Goal: Task Accomplishment & Management: Use online tool/utility

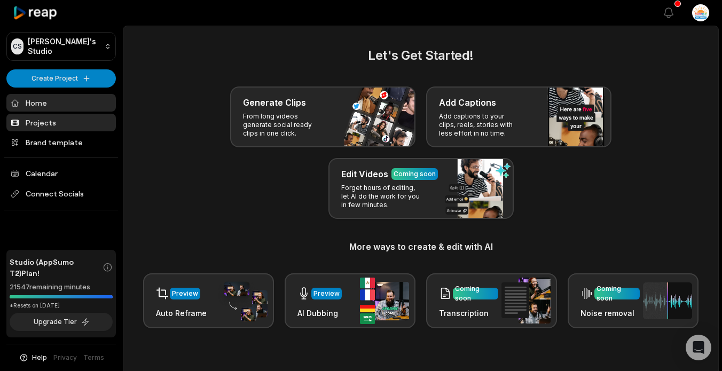
click at [51, 114] on link "Projects" at bounding box center [60, 123] width 109 height 18
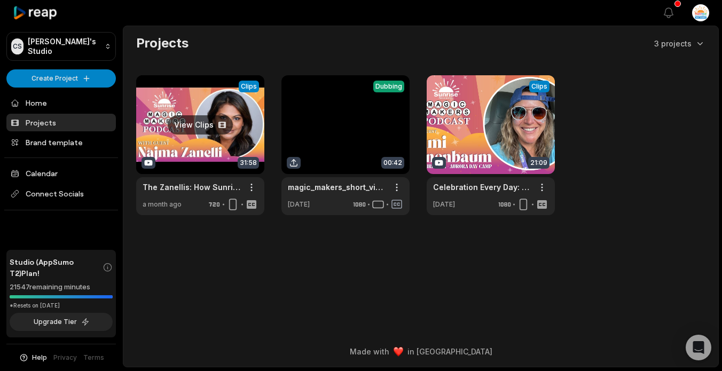
click at [203, 125] on link at bounding box center [200, 145] width 128 height 140
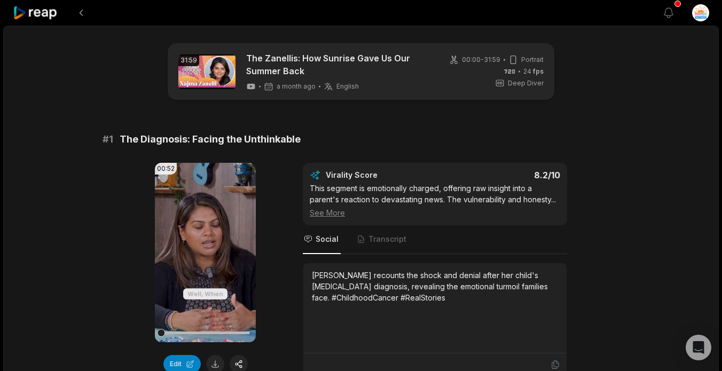
click at [338, 212] on div "See More" at bounding box center [435, 212] width 250 height 11
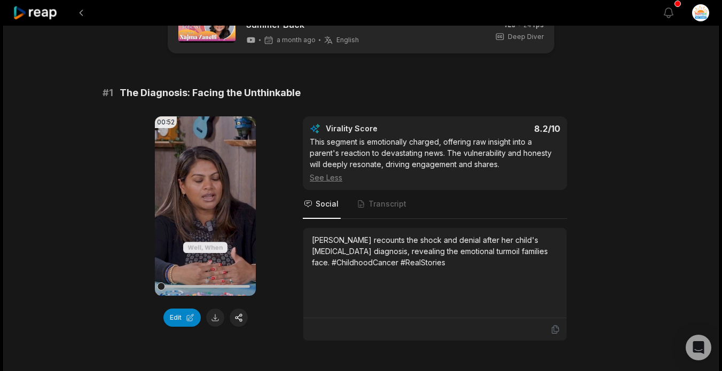
scroll to position [53, 0]
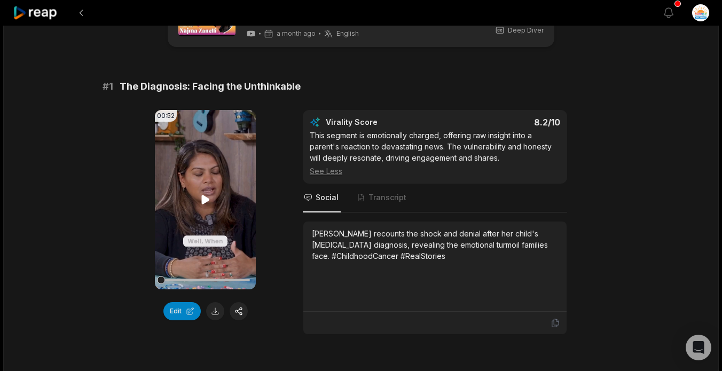
click at [204, 198] on icon at bounding box center [205, 199] width 8 height 9
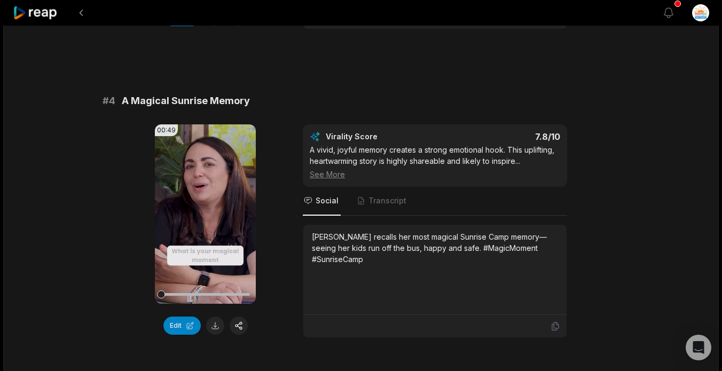
scroll to position [993, 0]
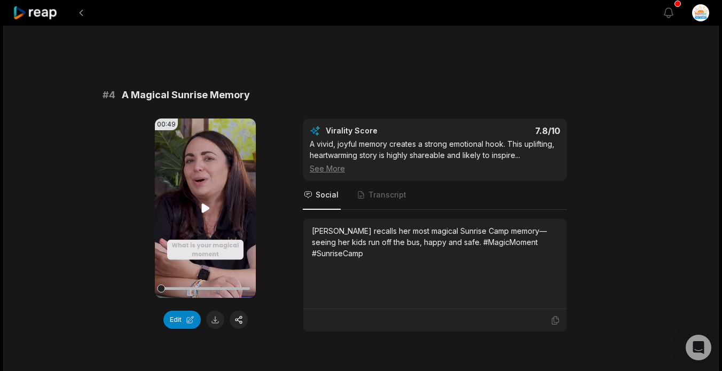
click at [206, 203] on icon at bounding box center [205, 207] width 8 height 9
drag, startPoint x: 211, startPoint y: 275, endPoint x: 151, endPoint y: 273, distance: 59.8
click at [151, 273] on div "00:49 Your browser does not support mp4 format. Edit Virality Score 7.8 /10 A v…" at bounding box center [361, 226] width 517 height 214
click at [186, 311] on button "Edit" at bounding box center [181, 320] width 37 height 18
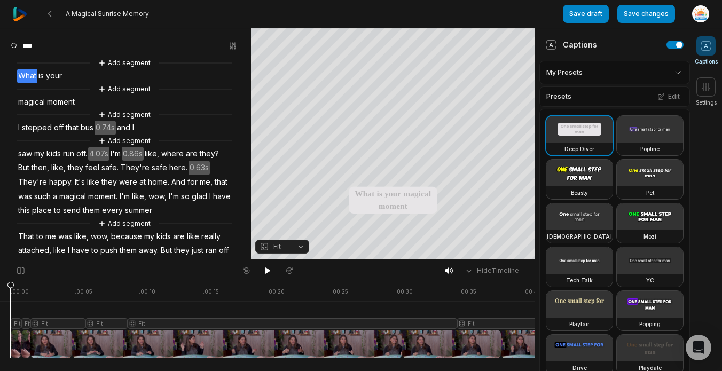
click at [43, 73] on span "is" at bounding box center [40, 76] width 7 height 14
drag, startPoint x: 82, startPoint y: 76, endPoint x: 20, endPoint y: 73, distance: 61.5
click at [20, 73] on div "Add segment What is your Add segment magical moment Add segment I stepped off t…" at bounding box center [125, 190] width 251 height 267
click at [34, 107] on button "Remove video" at bounding box center [37, 107] width 72 height 14
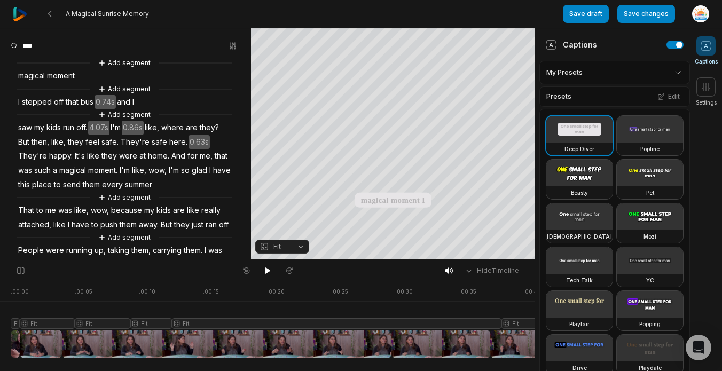
scroll to position [62, 0]
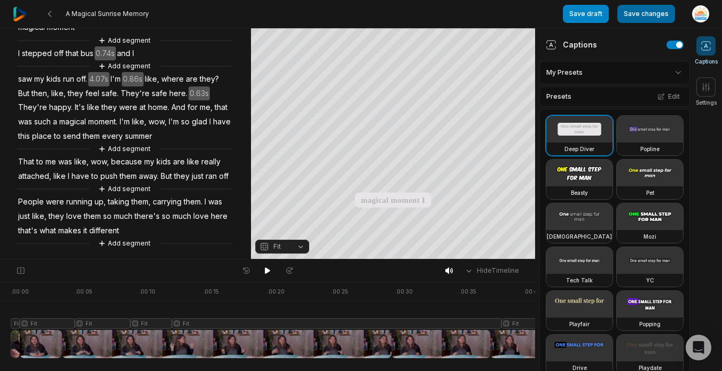
click at [646, 18] on button "Save changes" at bounding box center [646, 14] width 58 height 18
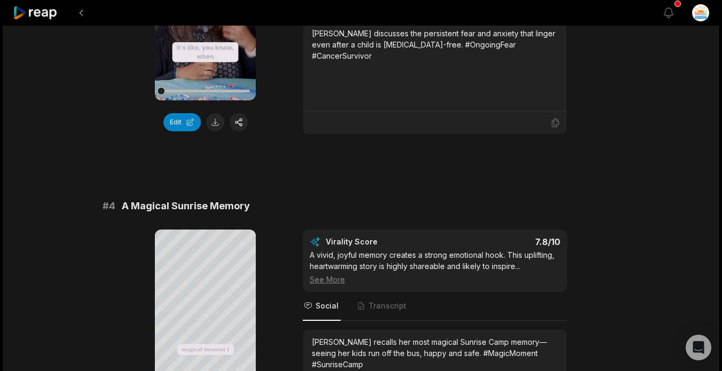
scroll to position [827, 0]
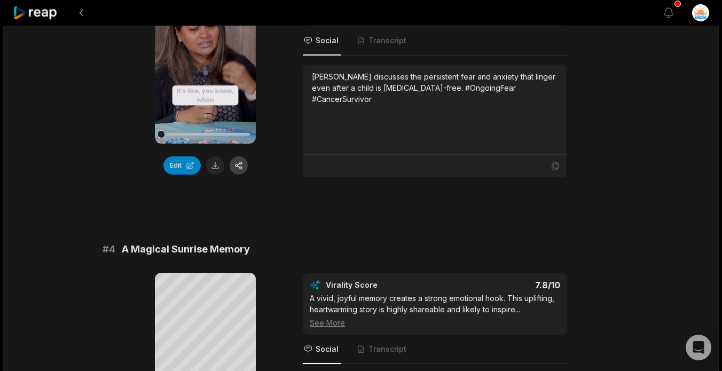
click at [237, 156] on button "button" at bounding box center [239, 165] width 18 height 18
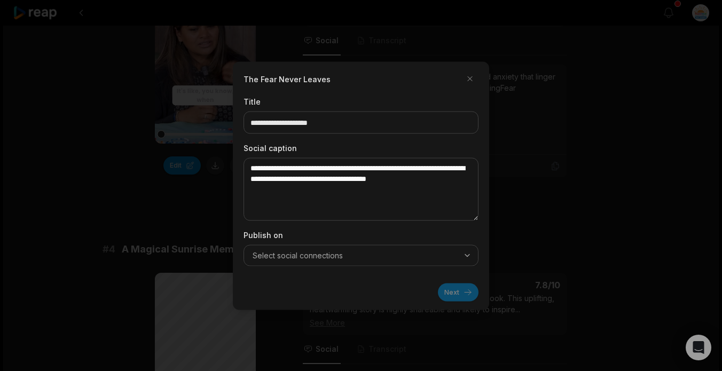
click at [336, 252] on span "Select social connections" at bounding box center [298, 255] width 90 height 11
click at [338, 251] on span "Select social connections" at bounding box center [298, 255] width 90 height 11
click at [470, 75] on button "button" at bounding box center [469, 78] width 17 height 17
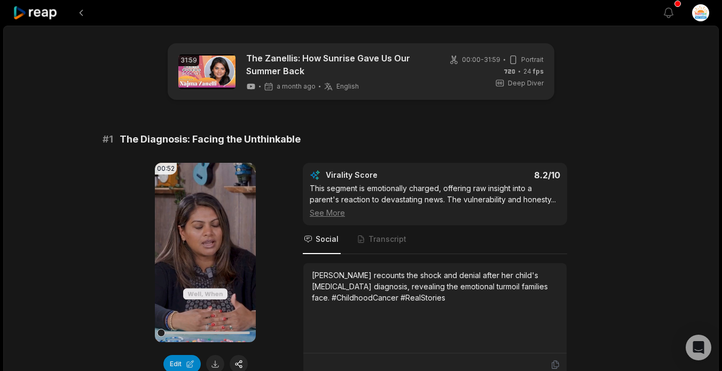
click at [447, 134] on div "# 1 The Diagnosis: Facing the Unthinkable" at bounding box center [361, 139] width 517 height 15
click at [701, 15] on html "View notifications Open user menu 31:59 The Zanellis: How Sunrise Gave Us Our S…" at bounding box center [361, 185] width 722 height 371
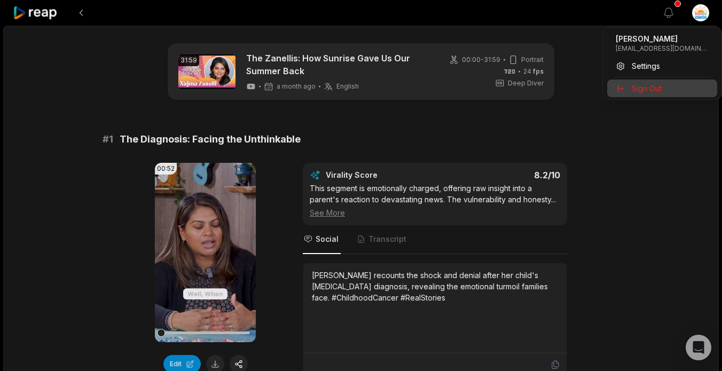
click at [650, 88] on span "Sign Out" at bounding box center [647, 88] width 30 height 11
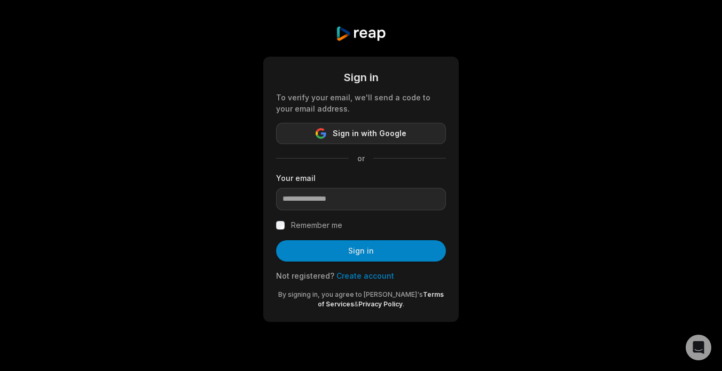
click at [346, 134] on span "Sign in with Google" at bounding box center [370, 133] width 74 height 13
click at [368, 132] on span "Sign in with Google" at bounding box center [370, 133] width 74 height 13
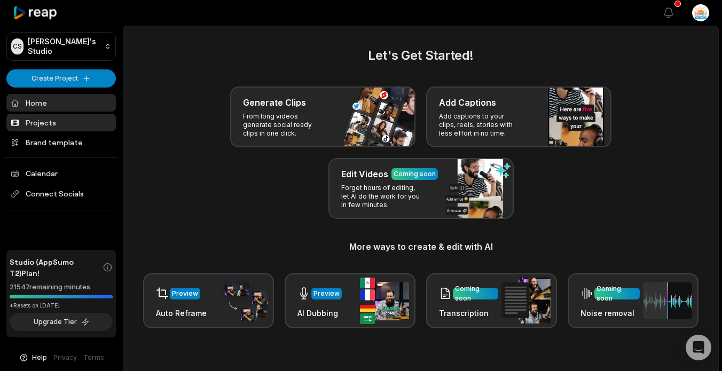
click at [48, 128] on link "Projects" at bounding box center [60, 123] width 109 height 18
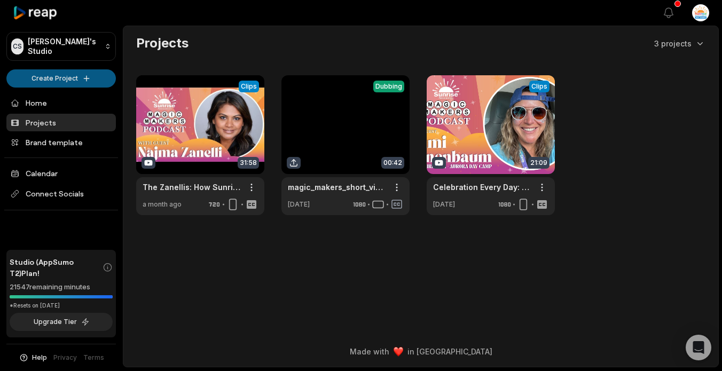
click at [79, 79] on html "CS Chris's Studio Create Project Home Projects Brand template Calendar Connect …" at bounding box center [361, 185] width 722 height 371
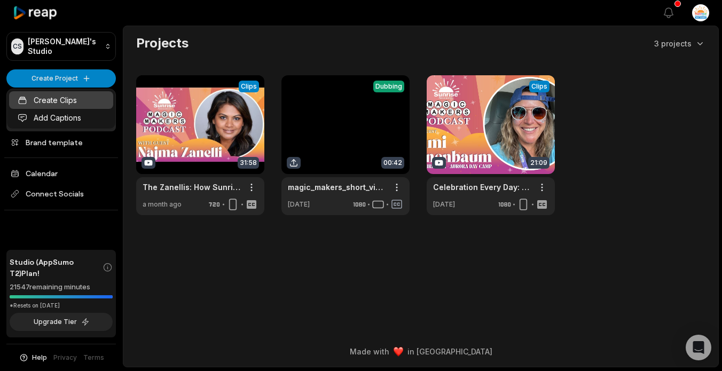
click at [68, 100] on link "Create Clips" at bounding box center [61, 100] width 104 height 18
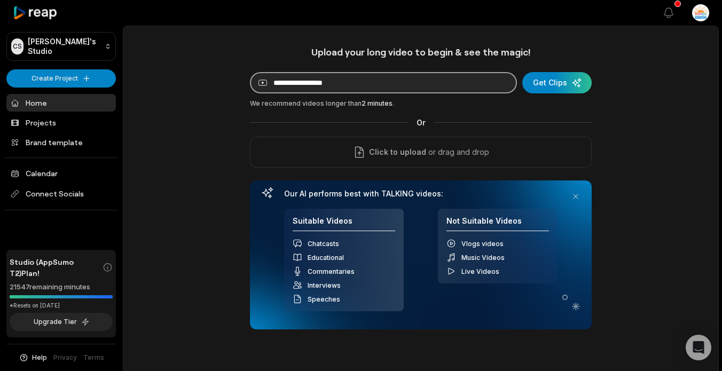
click at [307, 84] on input at bounding box center [383, 82] width 267 height 21
paste input "**********"
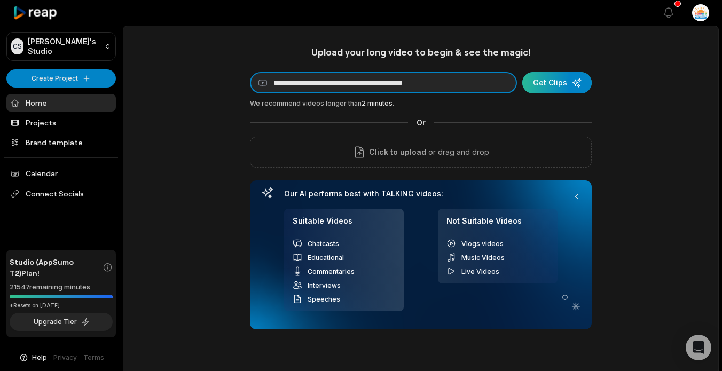
type input "**********"
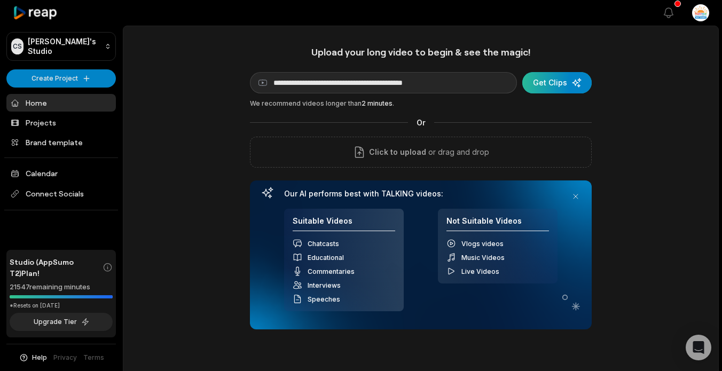
click at [563, 85] on div "submit" at bounding box center [556, 82] width 69 height 21
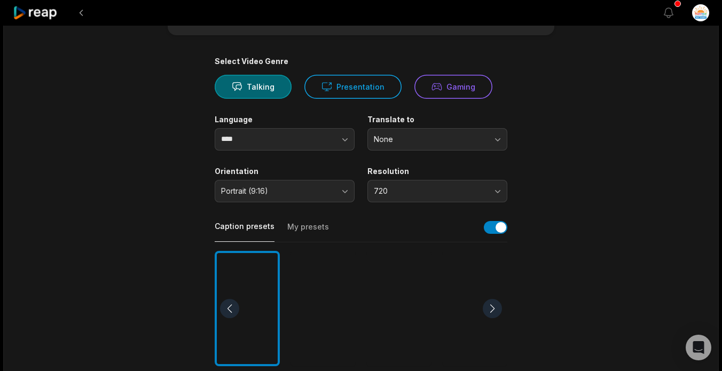
scroll to position [71, 0]
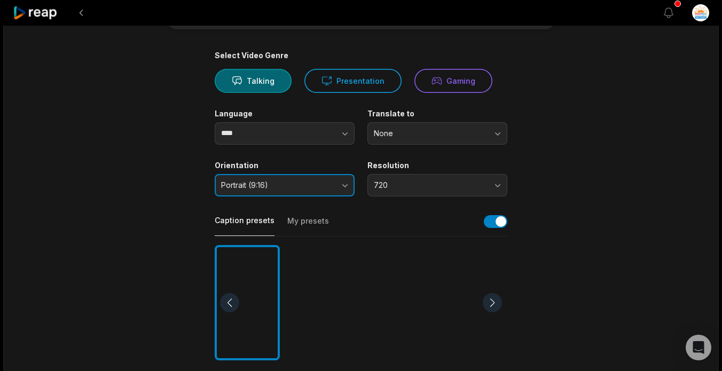
click at [315, 186] on span "Portrait (9:16)" at bounding box center [277, 186] width 112 height 10
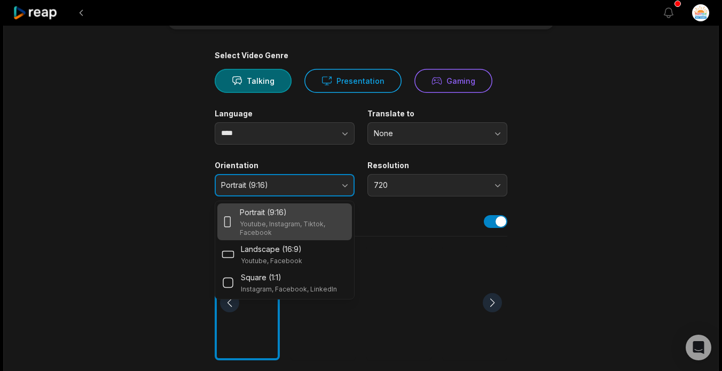
click at [308, 182] on span "Portrait (9:16)" at bounding box center [277, 186] width 112 height 10
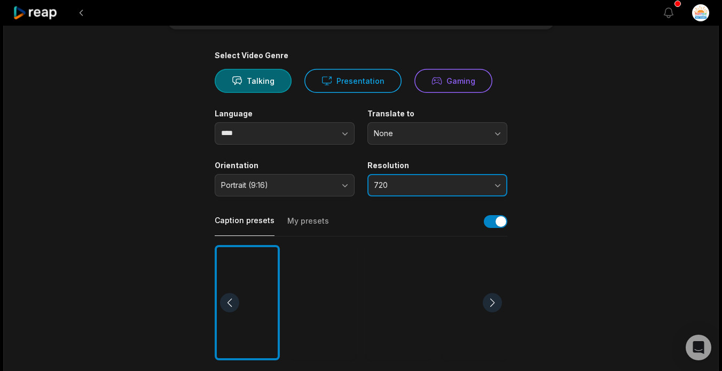
click at [436, 184] on span "720" at bounding box center [430, 186] width 112 height 10
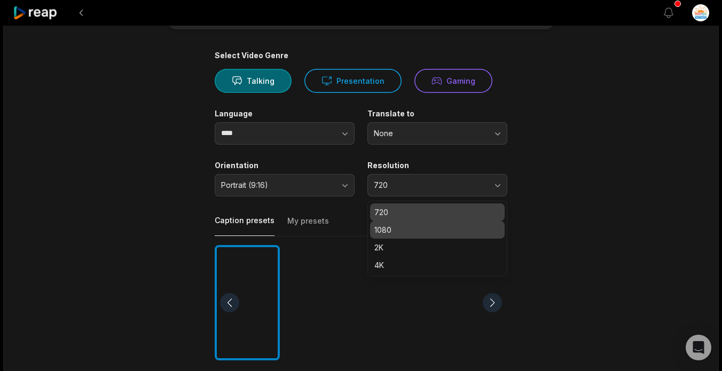
click at [414, 230] on p "1080" at bounding box center [437, 229] width 126 height 11
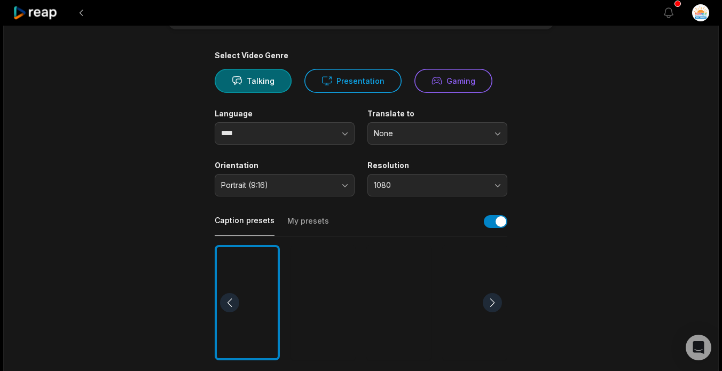
click at [547, 167] on main "41:41 The First Magic Maker: [PERSON_NAME] on Founding Sunrise Get Clips Select…" at bounding box center [361, 300] width 517 height 654
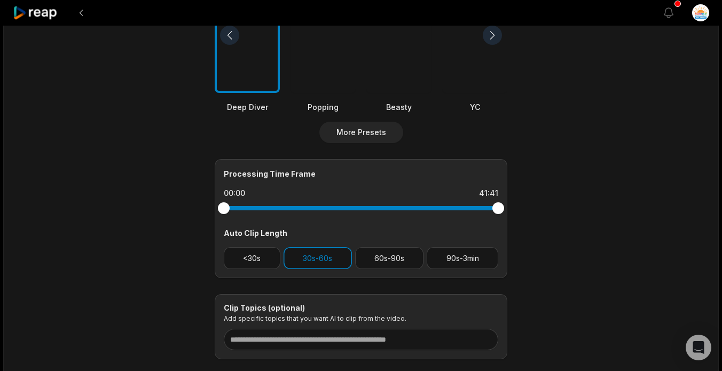
scroll to position [403, 0]
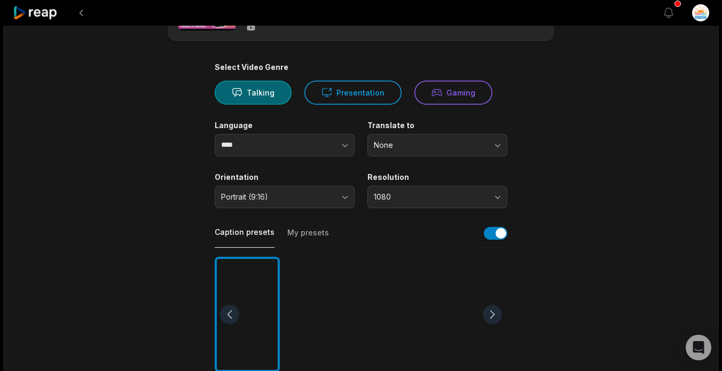
scroll to position [0, 0]
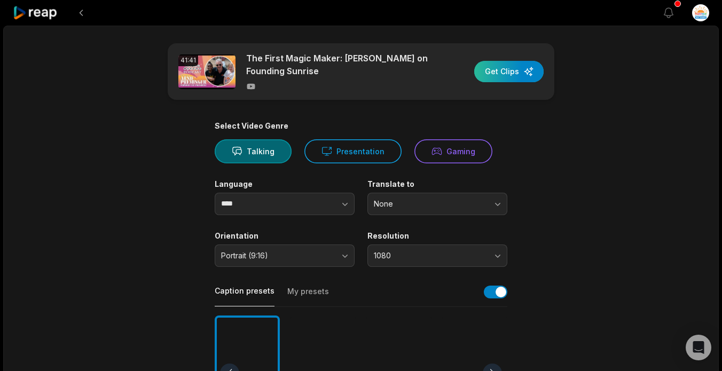
click at [513, 70] on div "button" at bounding box center [508, 71] width 69 height 21
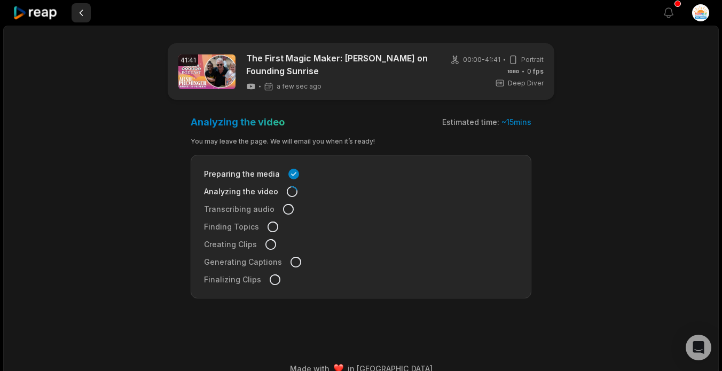
click at [80, 15] on button at bounding box center [81, 12] width 19 height 19
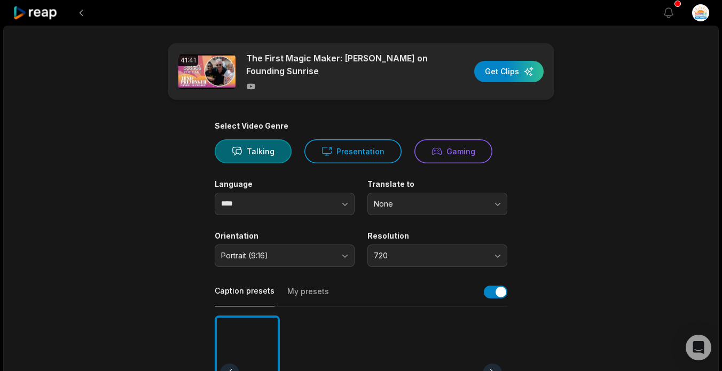
click at [46, 15] on icon at bounding box center [35, 13] width 45 height 14
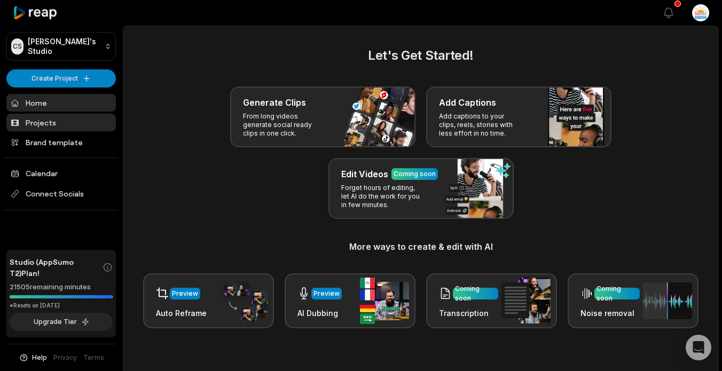
click at [44, 124] on link "Projects" at bounding box center [60, 123] width 109 height 18
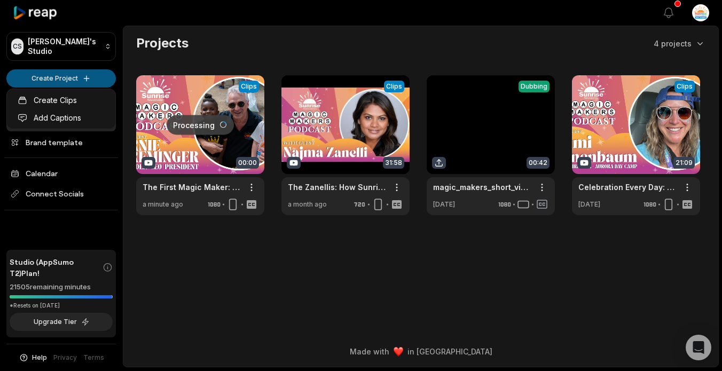
click at [45, 77] on html "CS Chris's Studio Create Project Home Projects Brand template Calendar Connect …" at bounding box center [361, 185] width 722 height 371
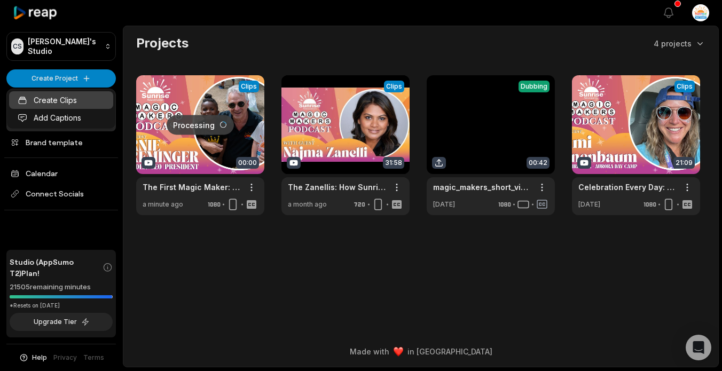
click at [66, 100] on link "Create Clips" at bounding box center [61, 100] width 104 height 18
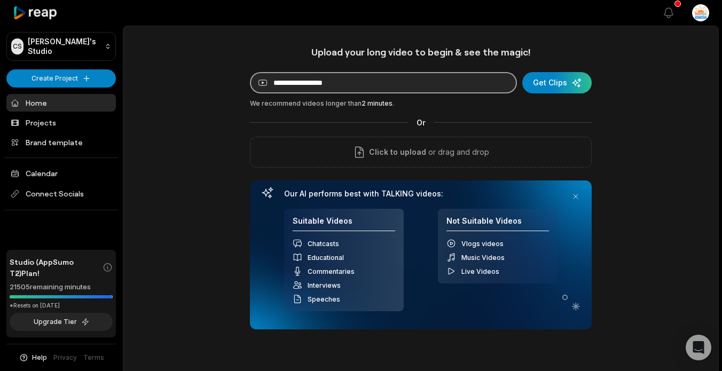
click at [391, 83] on input at bounding box center [383, 82] width 267 height 21
paste input "**********"
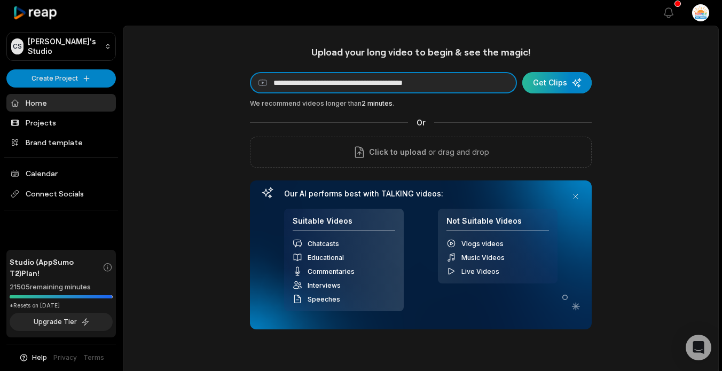
type input "**********"
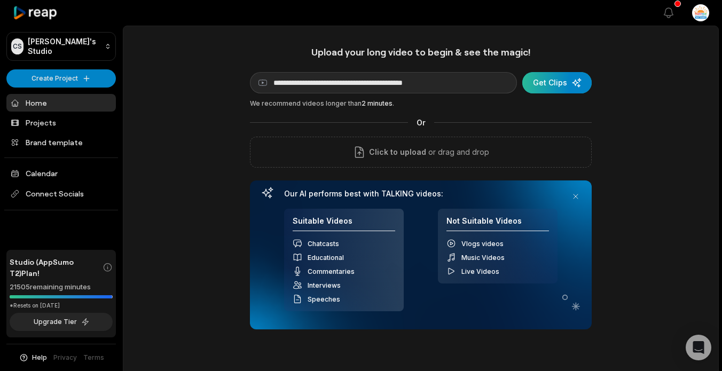
click at [543, 84] on div "submit" at bounding box center [556, 82] width 69 height 21
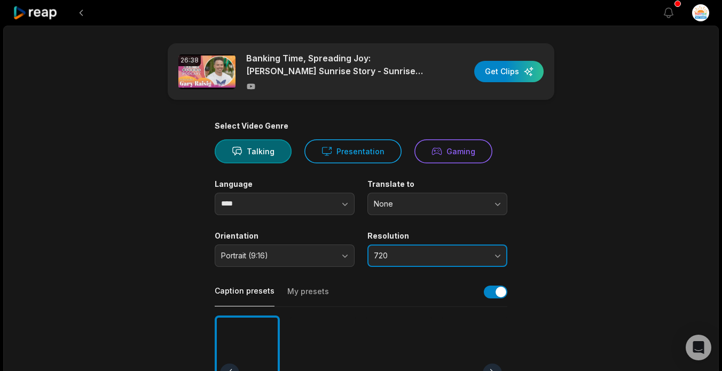
click at [459, 254] on span "720" at bounding box center [430, 256] width 112 height 10
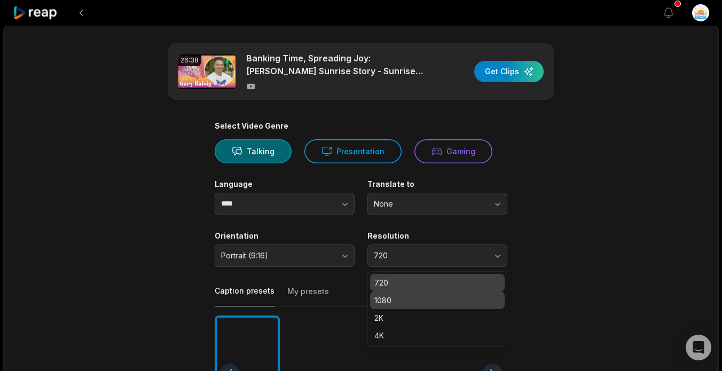
click at [412, 297] on p "1080" at bounding box center [437, 300] width 126 height 11
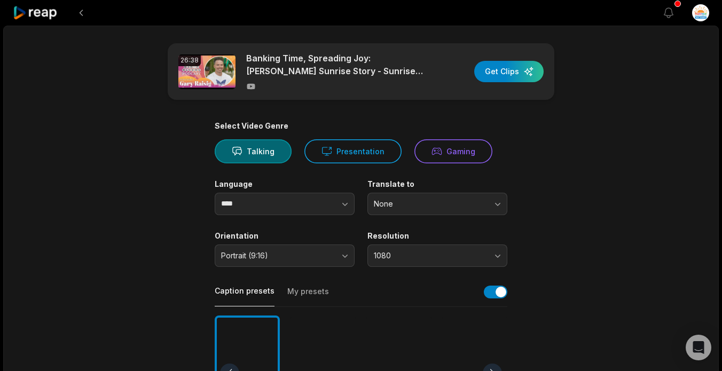
click at [572, 216] on main "26:38 Banking Time, Spreading Joy: Gary Raisig's Sunrise Story - Sunrise Magic …" at bounding box center [361, 370] width 517 height 654
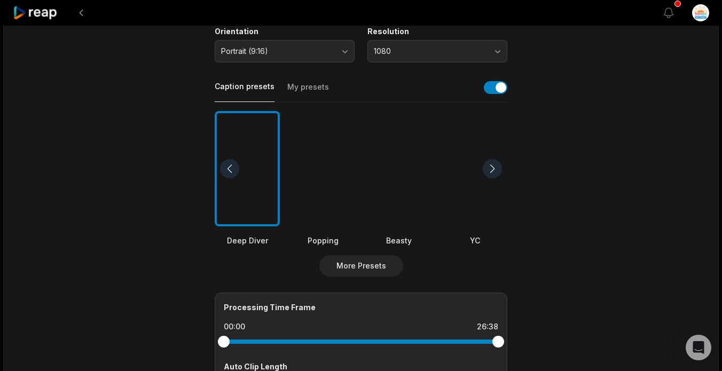
scroll to position [192, 0]
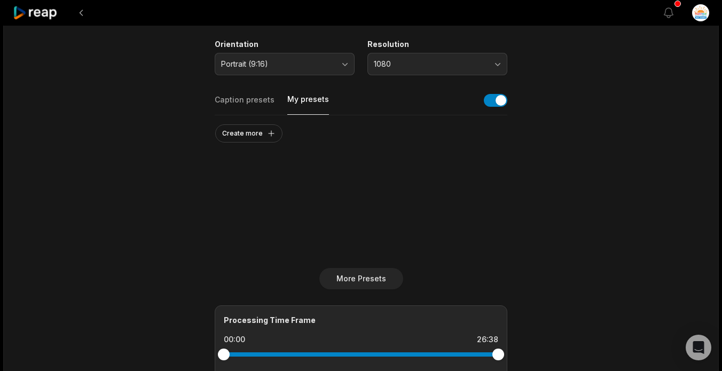
click at [302, 103] on button "My presets" at bounding box center [308, 104] width 42 height 21
click at [231, 106] on button "Caption presets" at bounding box center [245, 105] width 60 height 20
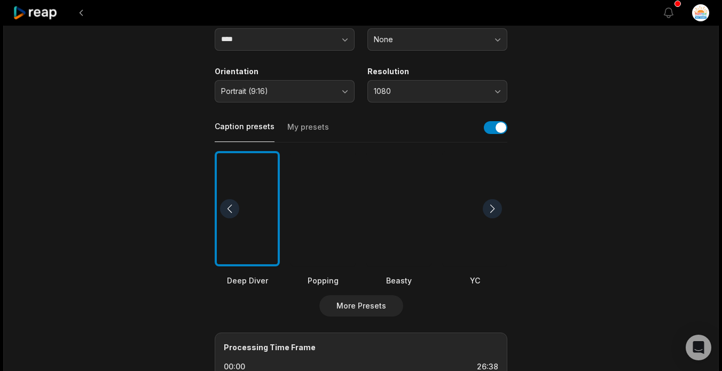
scroll to position [0, 0]
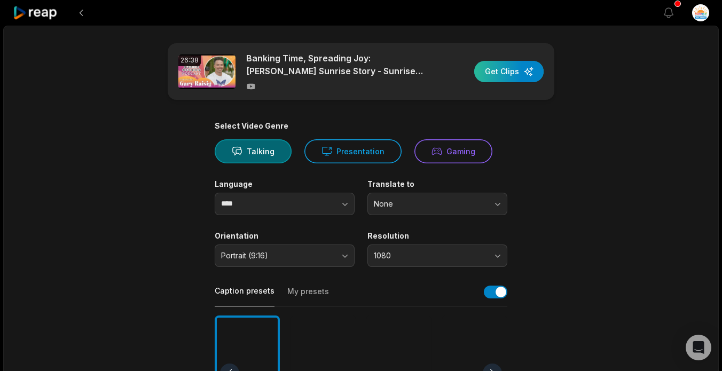
click at [503, 73] on div "button" at bounding box center [508, 71] width 69 height 21
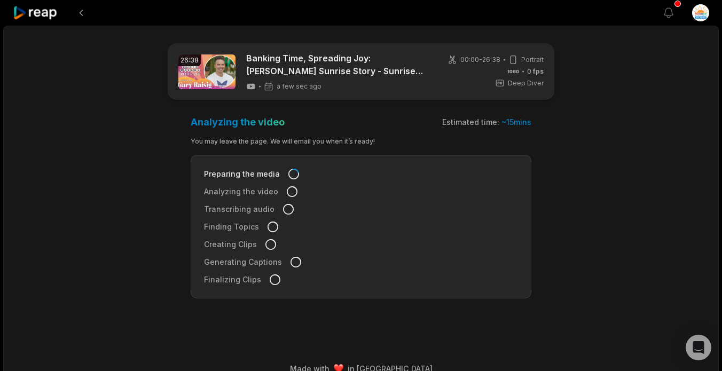
click at [37, 11] on icon at bounding box center [35, 13] width 45 height 14
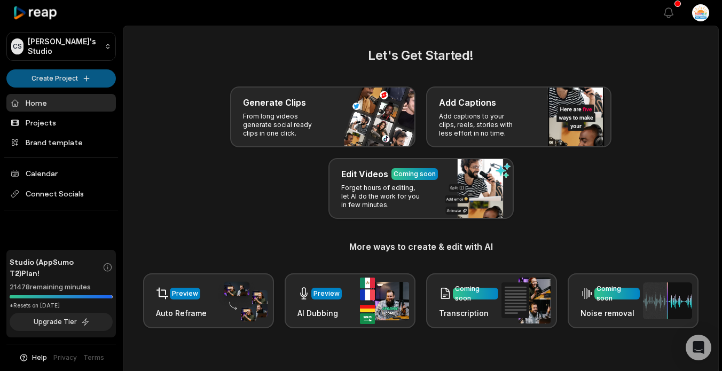
click at [55, 77] on html "CS Chris's Studio Create Project Home Projects Brand template Calendar Connect …" at bounding box center [361, 185] width 722 height 371
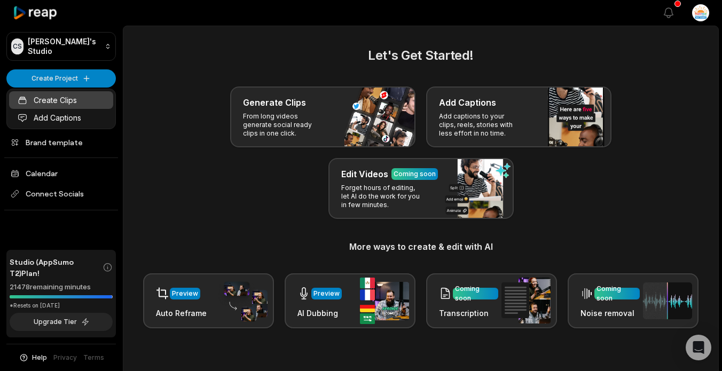
click at [53, 98] on link "Create Clips" at bounding box center [61, 100] width 104 height 18
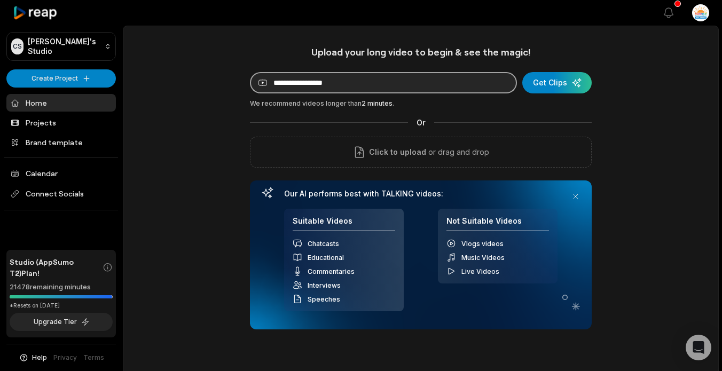
click at [390, 82] on input at bounding box center [383, 82] width 267 height 21
paste input "**********"
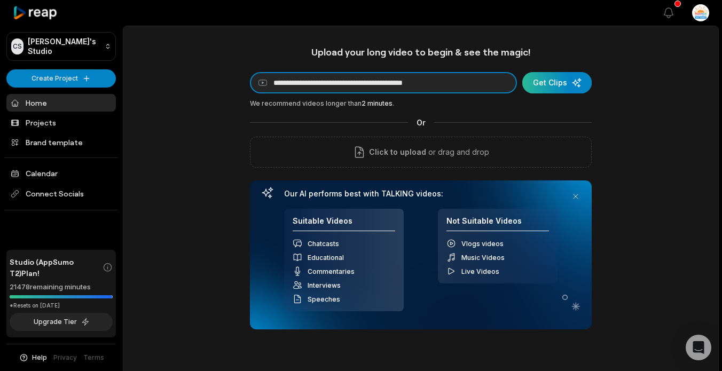
type input "**********"
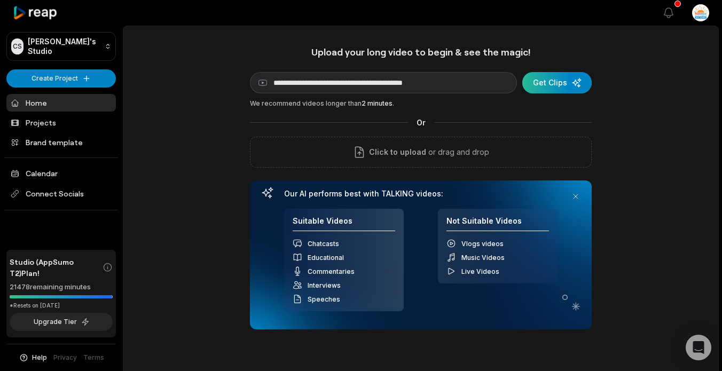
click at [566, 84] on div "submit" at bounding box center [556, 82] width 69 height 21
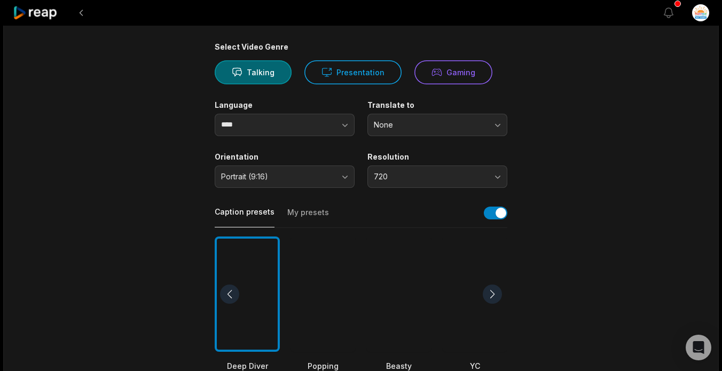
scroll to position [84, 0]
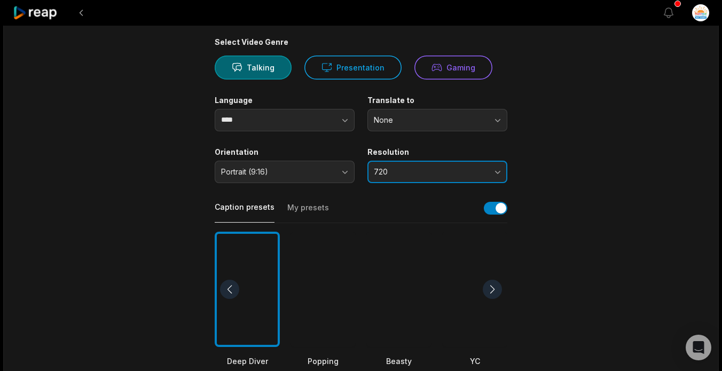
click at [457, 174] on span "720" at bounding box center [430, 172] width 112 height 10
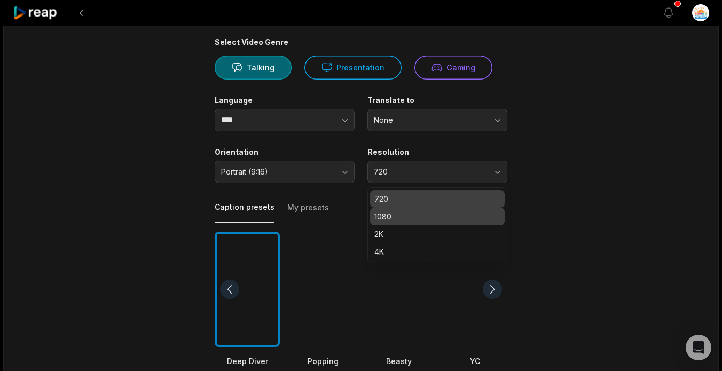
click at [430, 220] on p "1080" at bounding box center [437, 216] width 126 height 11
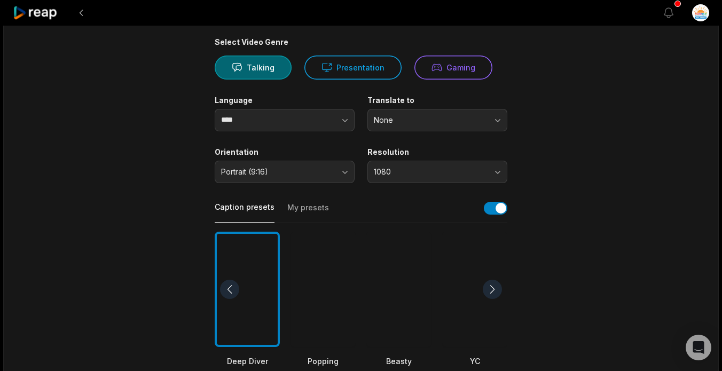
click at [524, 177] on main "17:58 Aurora to Horizon: A Staff Member’s Impactful Return to Camp Get Clips Se…" at bounding box center [361, 286] width 517 height 654
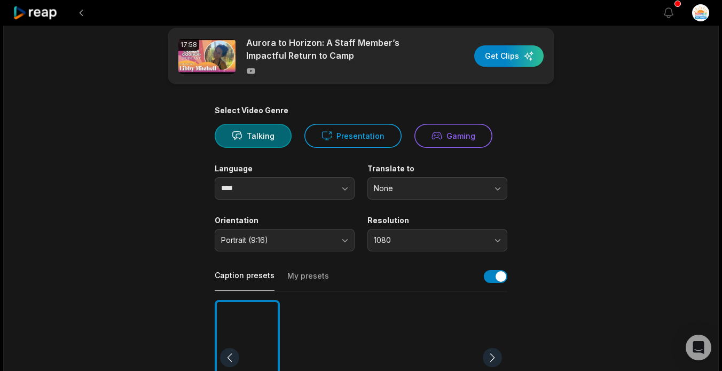
scroll to position [0, 0]
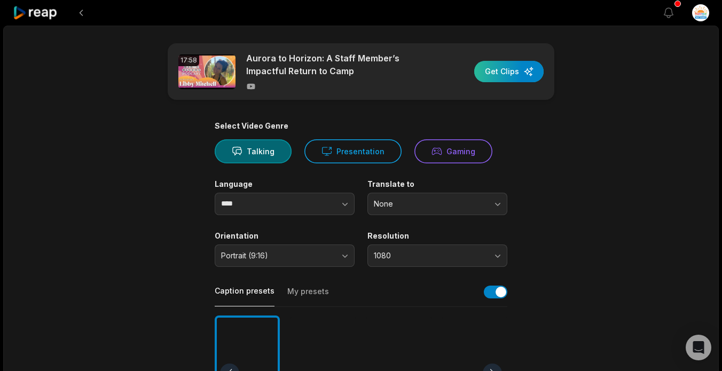
click at [512, 69] on div "button" at bounding box center [508, 71] width 69 height 21
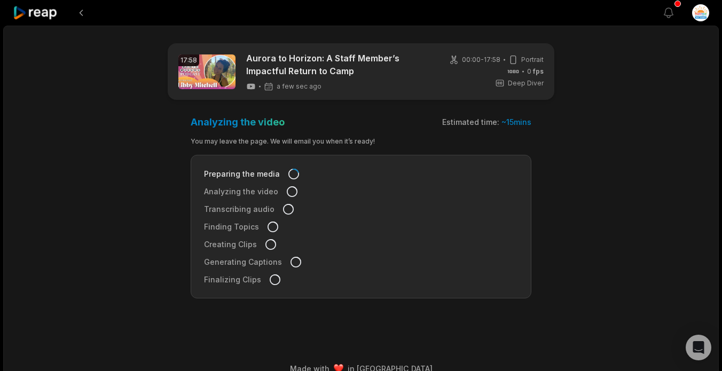
click at [34, 6] on icon at bounding box center [35, 13] width 45 height 14
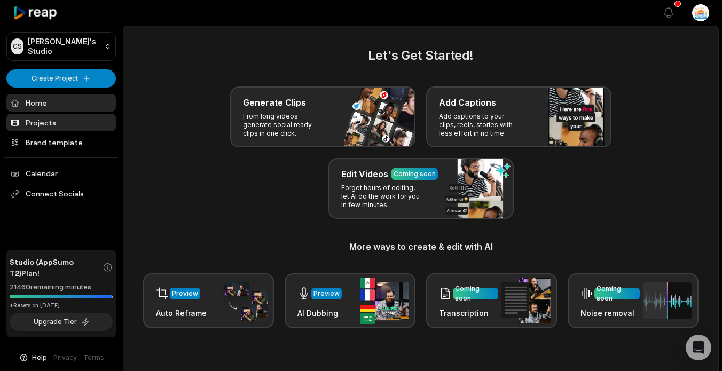
click at [59, 122] on link "Projects" at bounding box center [60, 123] width 109 height 18
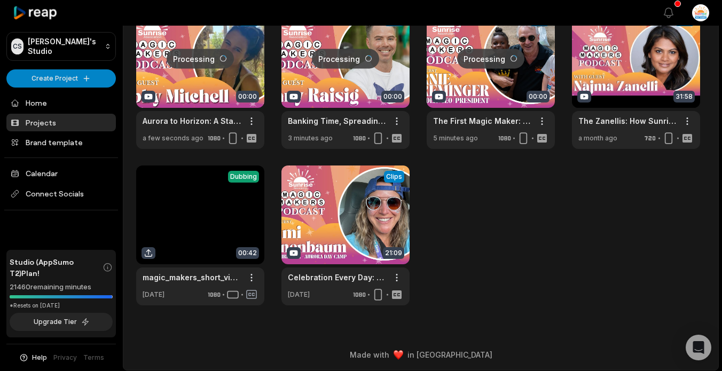
scroll to position [69, 0]
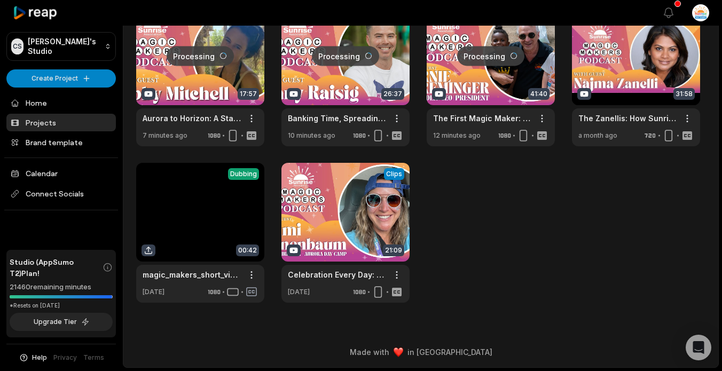
click at [629, 227] on div "Processing Clips 17:57 Aurora to Horizon: A Staff Member’s Impactful Return to …" at bounding box center [420, 154] width 569 height 296
